Goal: Ask a question

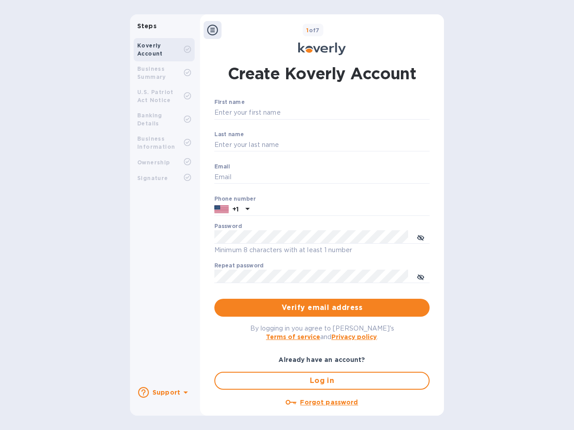
click at [164, 393] on b "Support" at bounding box center [166, 392] width 28 height 7
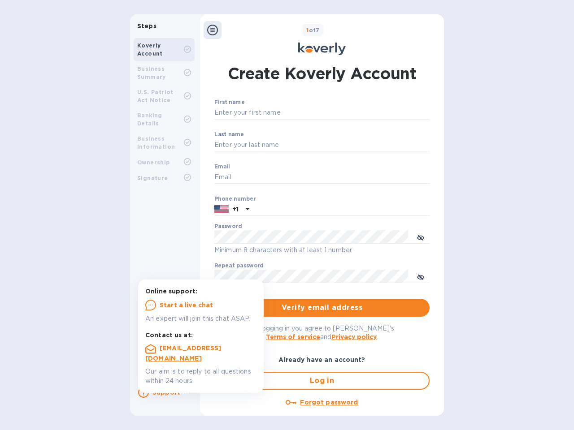
click at [143, 393] on icon at bounding box center [143, 392] width 11 height 11
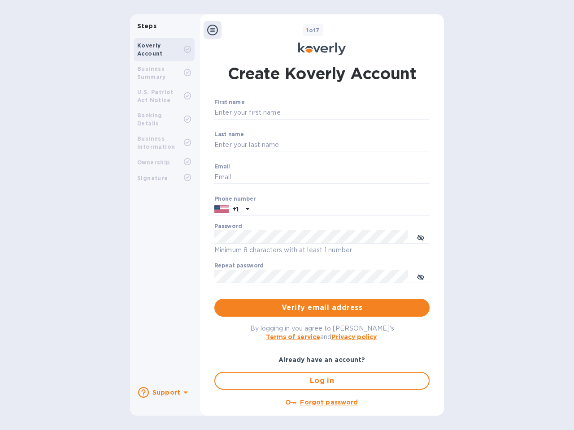
click at [184, 394] on icon at bounding box center [185, 393] width 4 height 2
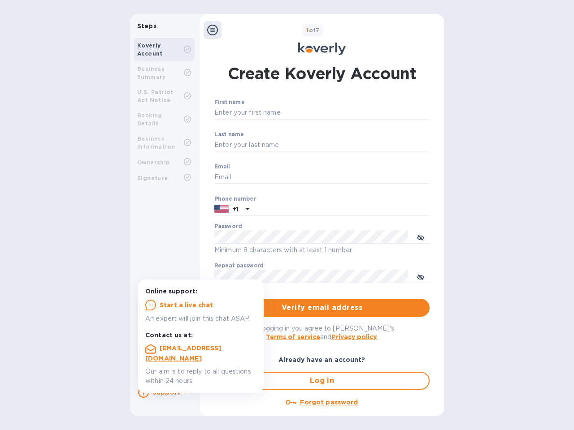
click at [213, 30] on icon at bounding box center [212, 30] width 11 height 11
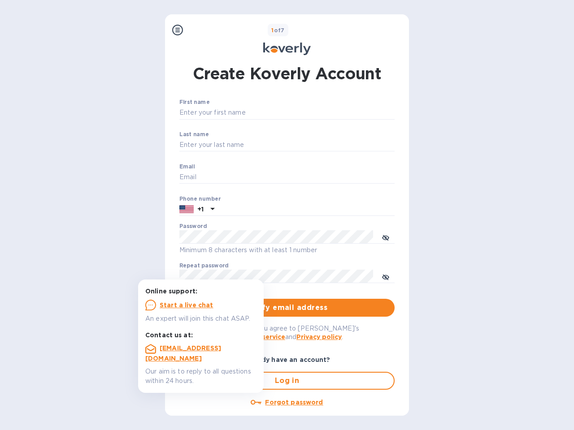
click at [320, 113] on input "First name" at bounding box center [286, 112] width 215 height 13
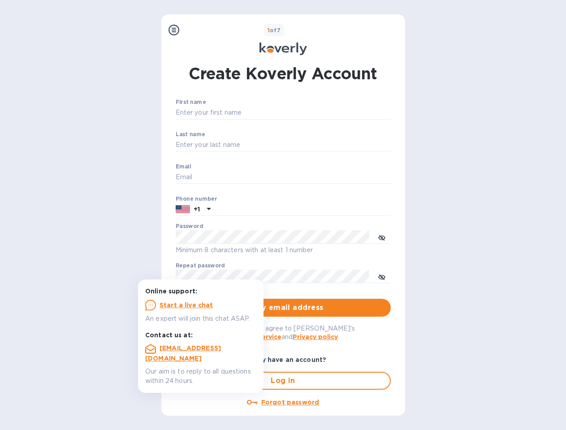
click at [320, 145] on input "Last name" at bounding box center [283, 145] width 215 height 13
click at [320, 178] on input "Email" at bounding box center [283, 177] width 215 height 13
click at [320, 210] on input "text" at bounding box center [302, 209] width 177 height 13
click at [232, 210] on input "text" at bounding box center [302, 209] width 177 height 13
click at [246, 210] on input "text" at bounding box center [302, 209] width 177 height 13
